Goal: Use online tool/utility: Utilize a website feature to perform a specific function

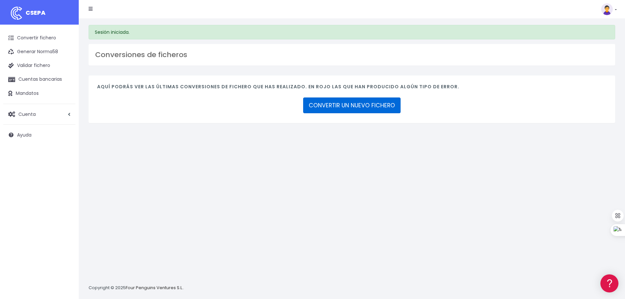
click at [328, 104] on link "CONVERTIR UN NUEVO FICHERO" at bounding box center [351, 105] width 97 height 16
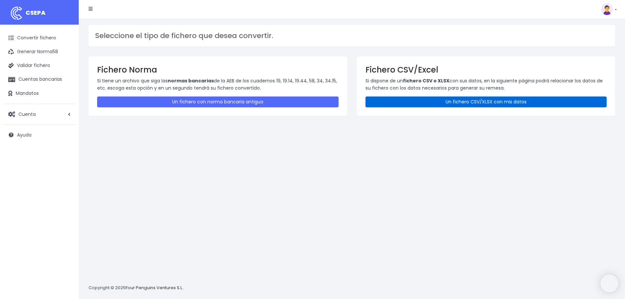
click at [405, 102] on link "Un fichero CSV/XLSX con mis datos" at bounding box center [485, 101] width 241 height 11
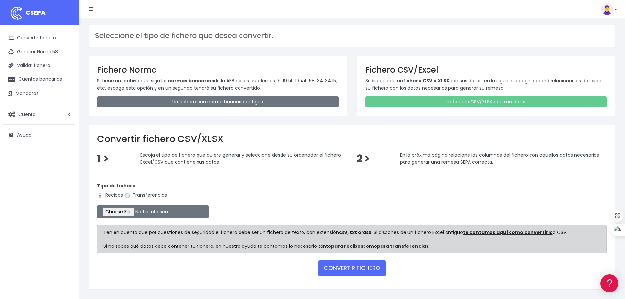
click at [127, 196] on input "Transferencias" at bounding box center [127, 195] width 6 height 6
radio input "true"
click at [137, 210] on input "file" at bounding box center [152, 211] width 111 height 13
type input "C:\fakepath\transferencias-2025-08-25.csv"
click at [363, 269] on button "CONVERTIR FICHERO" at bounding box center [352, 268] width 68 height 16
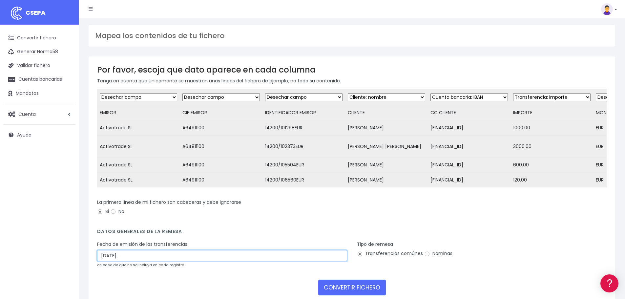
click at [133, 261] on input "[DATE]" at bounding box center [222, 255] width 250 height 11
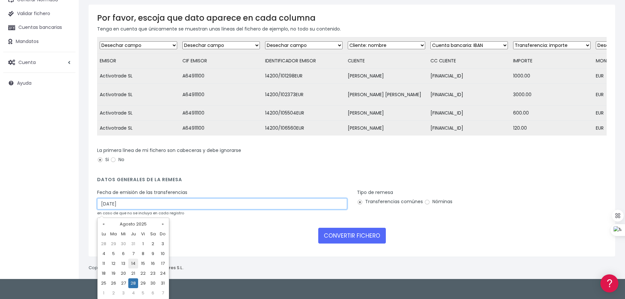
scroll to position [52, 0]
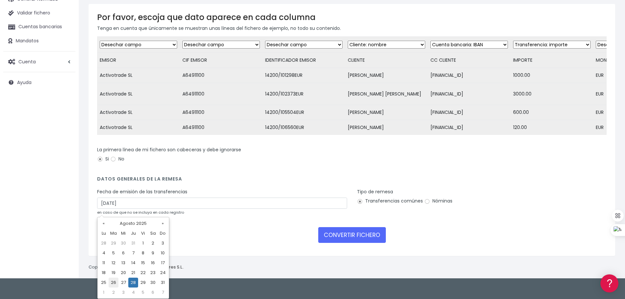
click at [111, 282] on td "26" at bounding box center [114, 282] width 10 height 10
type input "[DATE]"
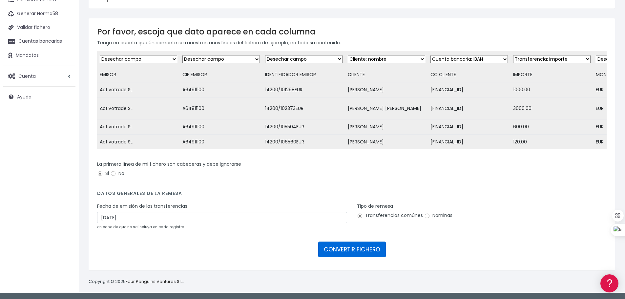
click at [357, 251] on button "CONVERTIR FICHERO" at bounding box center [352, 249] width 68 height 16
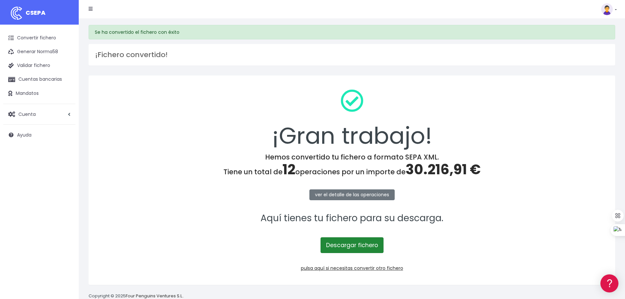
click at [359, 246] on link "Descargar fichero" at bounding box center [351, 245] width 63 height 16
